Goal: Information Seeking & Learning: Learn about a topic

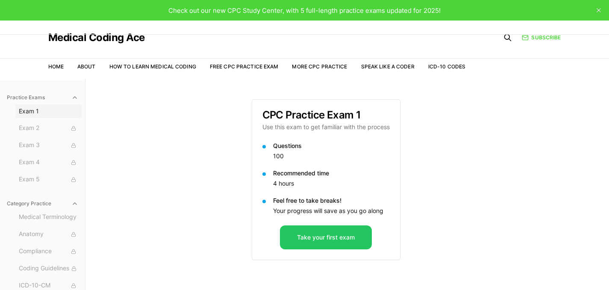
click at [49, 114] on span "Exam 1" at bounding box center [48, 111] width 59 height 9
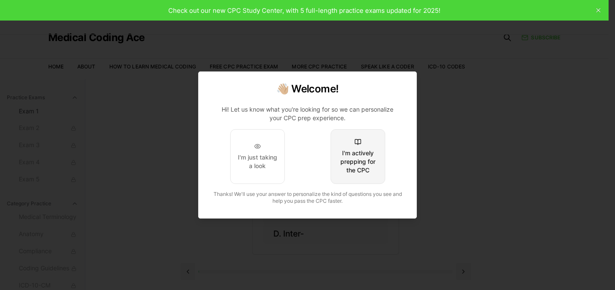
click at [376, 150] on div "I'm actively prepping for the CPC" at bounding box center [358, 162] width 40 height 26
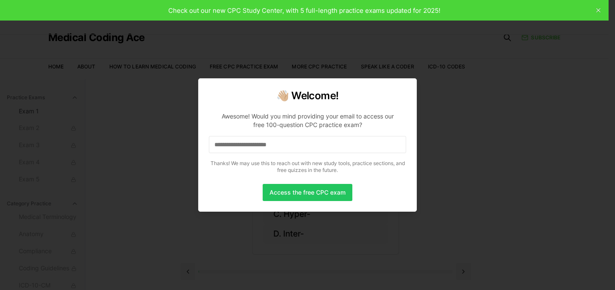
click at [241, 148] on input at bounding box center [307, 144] width 197 height 17
click at [280, 195] on button "Access the free CPC exam" at bounding box center [308, 192] width 90 height 17
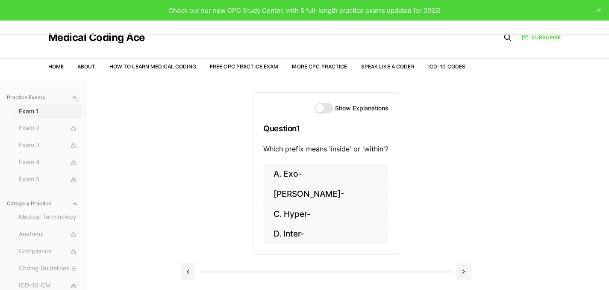
click at [37, 114] on span "Exam 1" at bounding box center [48, 111] width 59 height 9
click at [38, 128] on span "Exam 2" at bounding box center [48, 128] width 59 height 9
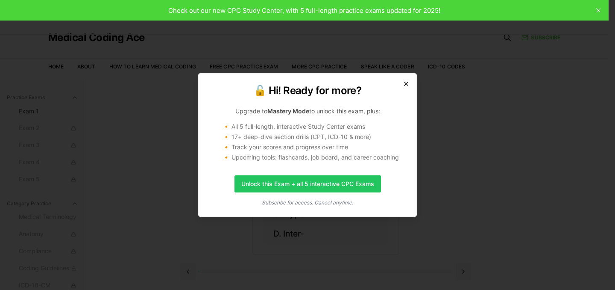
click at [407, 85] on icon "button" at bounding box center [406, 83] width 7 height 7
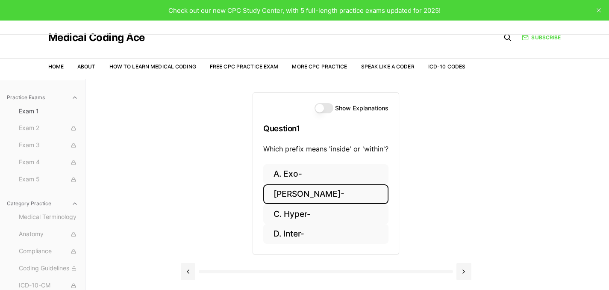
click at [320, 198] on button "B. Endo-" at bounding box center [325, 194] width 125 height 20
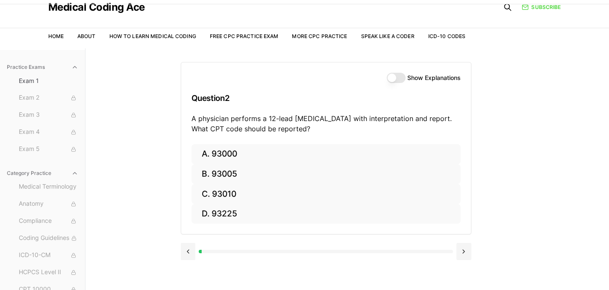
scroll to position [74, 0]
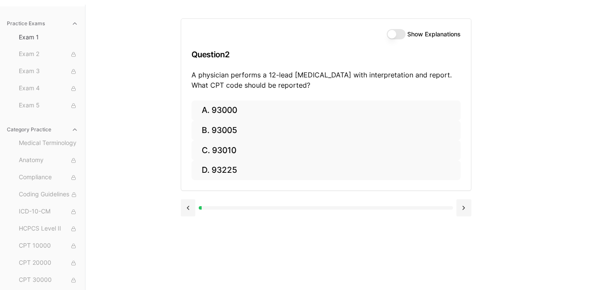
click at [367, 209] on div at bounding box center [326, 207] width 254 height 3
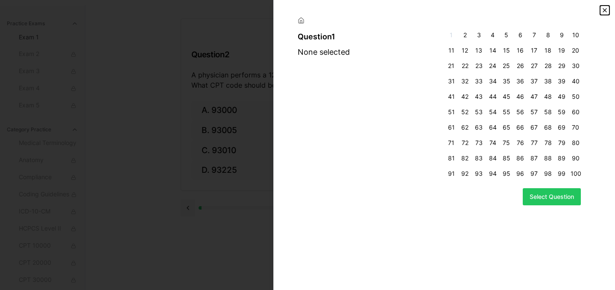
click at [602, 8] on icon "button" at bounding box center [605, 10] width 7 height 7
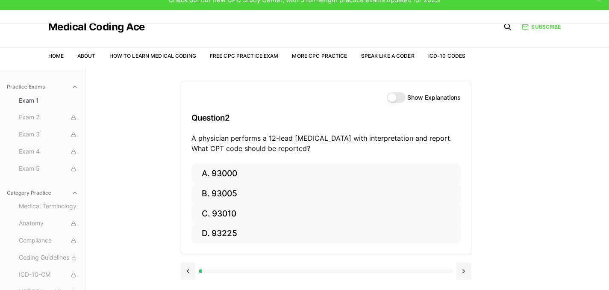
scroll to position [78, 0]
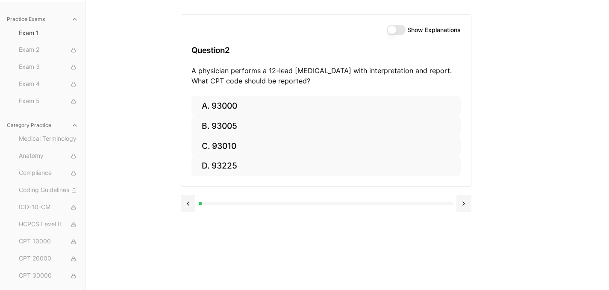
click at [402, 32] on button "Show Explanations" at bounding box center [396, 30] width 19 height 10
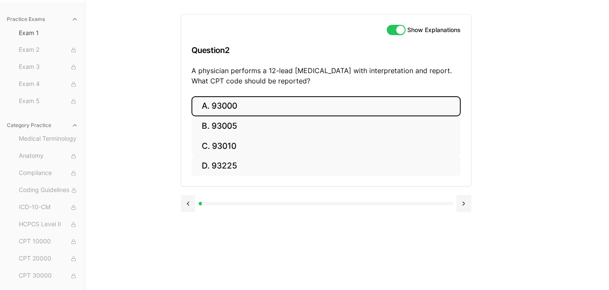
click at [225, 105] on button "A. 93000" at bounding box center [325, 106] width 269 height 20
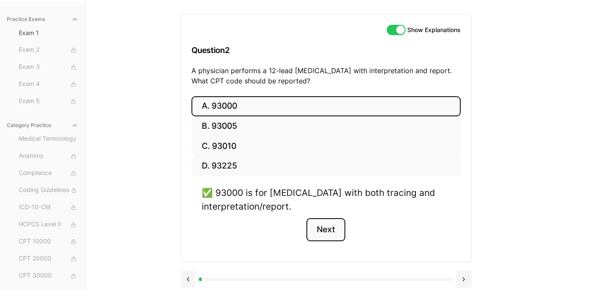
click at [323, 227] on button "Next" at bounding box center [325, 229] width 39 height 23
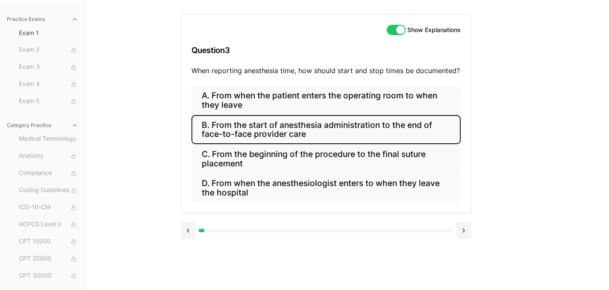
click at [366, 128] on button "B. From the start of anesthesia administration to the end of face-to-face provi…" at bounding box center [325, 129] width 269 height 29
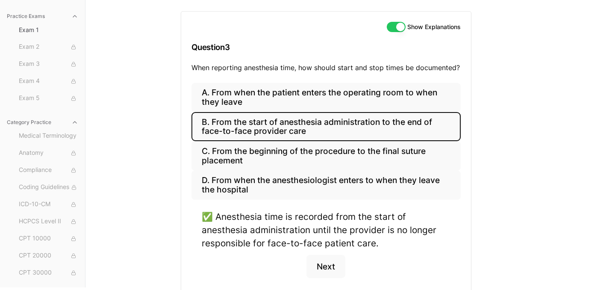
scroll to position [123, 0]
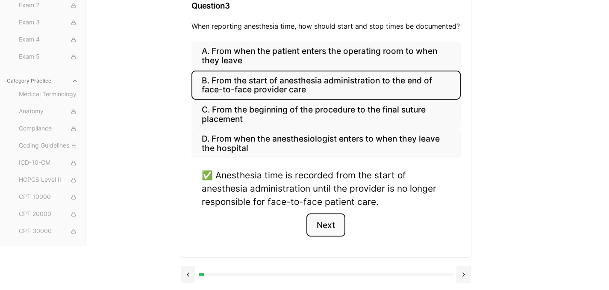
click at [333, 228] on button "Next" at bounding box center [325, 224] width 39 height 23
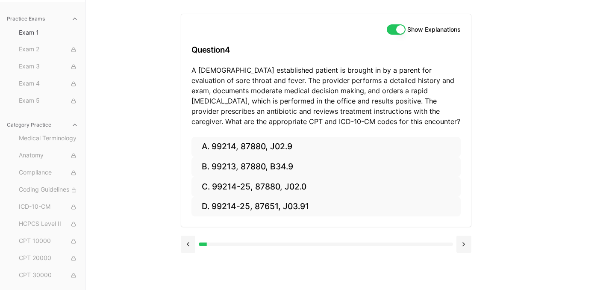
scroll to position [12, 0]
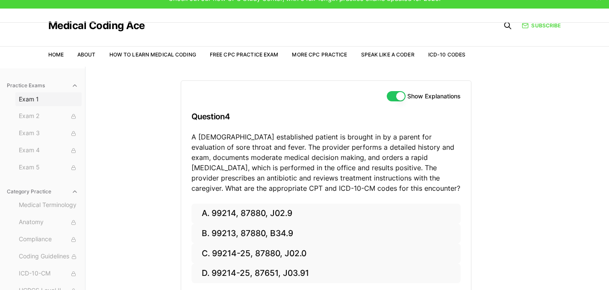
click at [27, 96] on span "Exam 1" at bounding box center [48, 99] width 59 height 9
click at [30, 102] on span "Exam 1" at bounding box center [48, 99] width 59 height 9
click at [49, 97] on span "Exam 1" at bounding box center [48, 99] width 59 height 9
click at [251, 53] on link "Free CPC Practice Exam" at bounding box center [244, 54] width 69 height 6
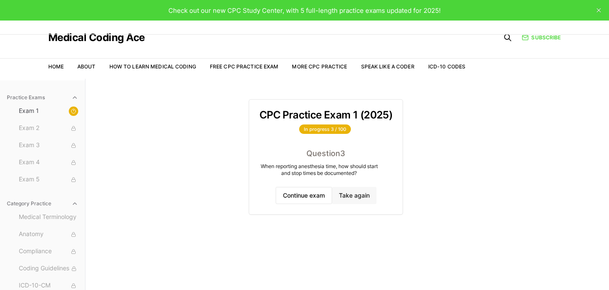
click at [351, 196] on button "Take again" at bounding box center [354, 195] width 44 height 17
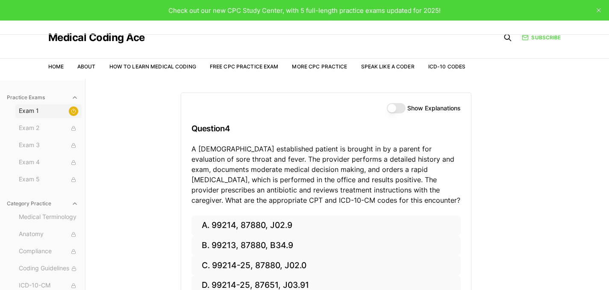
click at [31, 113] on span "Exam 1" at bounding box center [48, 110] width 59 height 9
click at [41, 111] on span "Exam 1" at bounding box center [48, 110] width 59 height 9
click at [74, 111] on button "Exam 1" at bounding box center [48, 111] width 66 height 14
click at [71, 109] on icon at bounding box center [73, 111] width 5 height 5
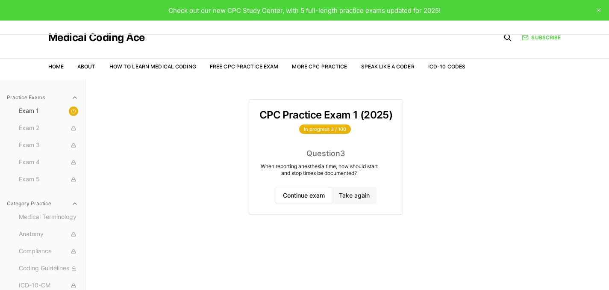
click at [346, 197] on button "Take again" at bounding box center [354, 195] width 44 height 17
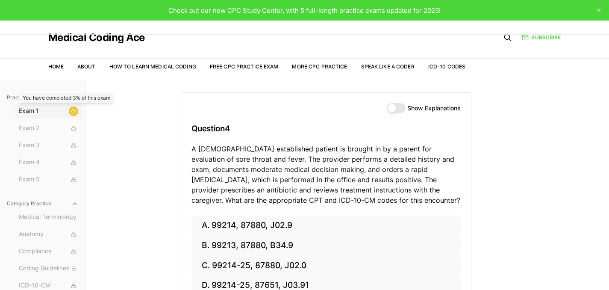
click at [71, 109] on icon at bounding box center [73, 111] width 5 height 5
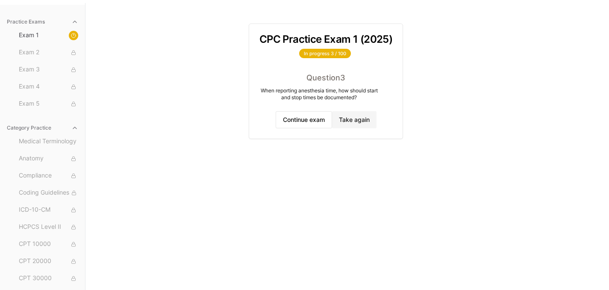
scroll to position [79, 0]
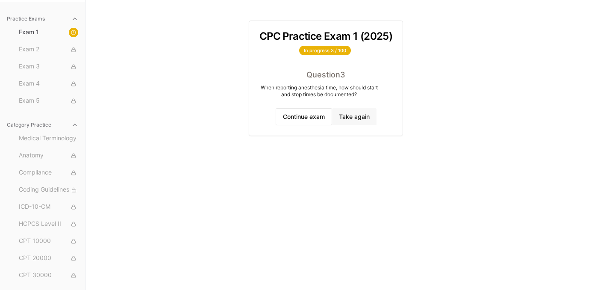
click at [350, 118] on button "Take again" at bounding box center [354, 116] width 44 height 17
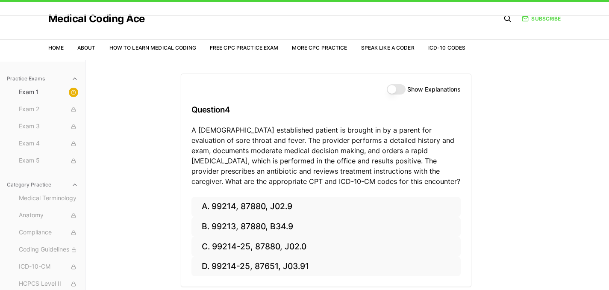
scroll to position [0, 0]
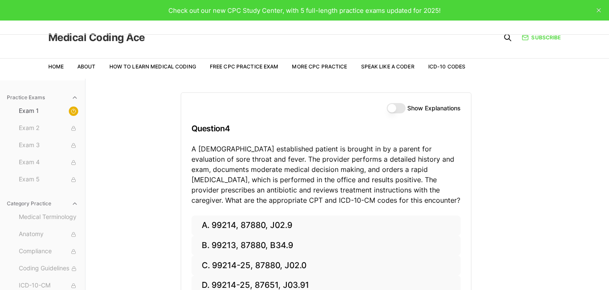
click at [83, 39] on link "Medical Coding Ace" at bounding box center [96, 37] width 97 height 10
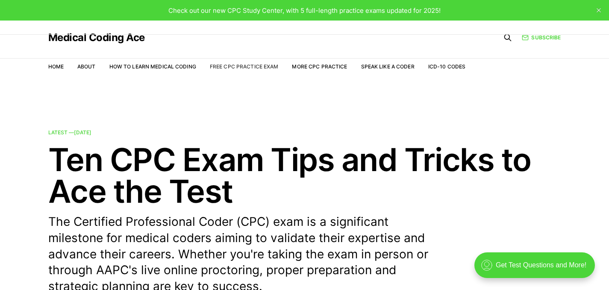
click at [243, 65] on link "Free CPC Practice Exam" at bounding box center [244, 66] width 69 height 6
